Goal: Information Seeking & Learning: Learn about a topic

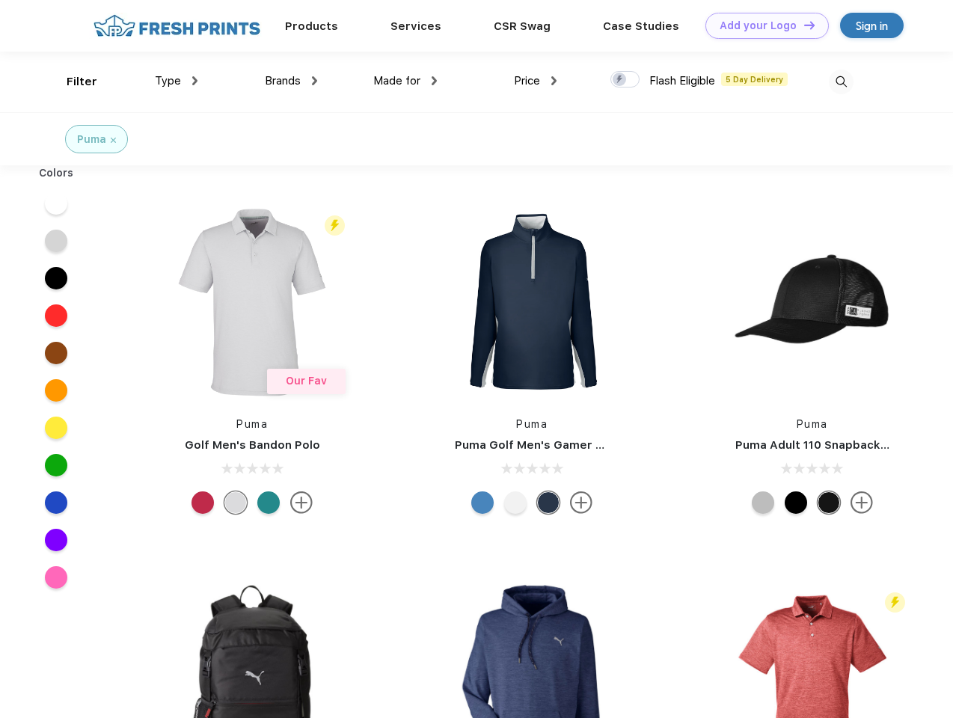
click at [762, 25] on link "Add your Logo Design Tool" at bounding box center [767, 26] width 123 height 26
click at [0, 0] on div "Design Tool" at bounding box center [0, 0] width 0 height 0
click at [803, 25] on link "Add your Logo Design Tool" at bounding box center [767, 26] width 123 height 26
click at [72, 82] on div "Filter" at bounding box center [82, 81] width 31 height 17
click at [177, 81] on span "Type" at bounding box center [168, 80] width 26 height 13
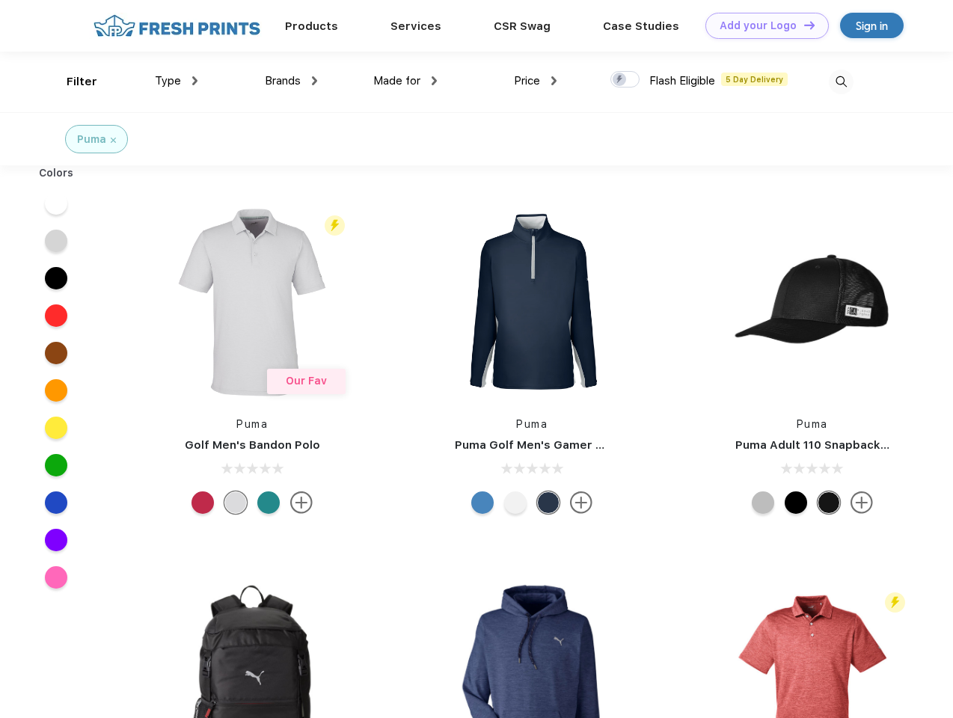
click at [291, 81] on span "Brands" at bounding box center [283, 80] width 36 height 13
click at [406, 81] on span "Made for" at bounding box center [396, 80] width 47 height 13
click at [536, 81] on span "Price" at bounding box center [527, 80] width 26 height 13
click at [626, 80] on div at bounding box center [625, 79] width 29 height 16
click at [620, 80] on input "checkbox" at bounding box center [616, 75] width 10 height 10
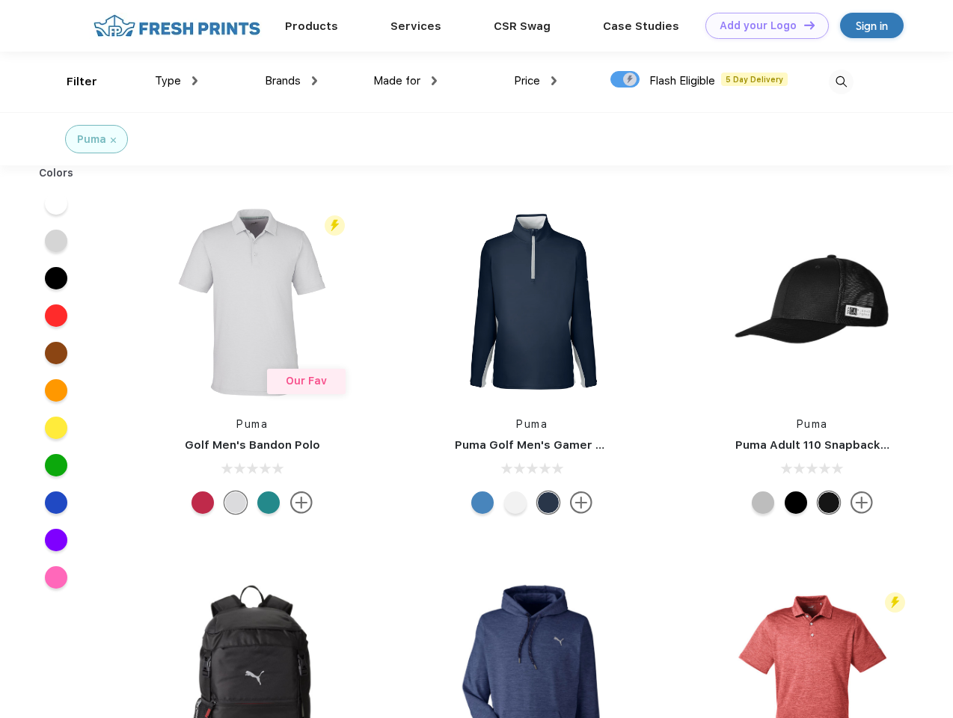
click at [841, 82] on img at bounding box center [841, 82] width 25 height 25
